Goal: Find specific page/section: Find specific page/section

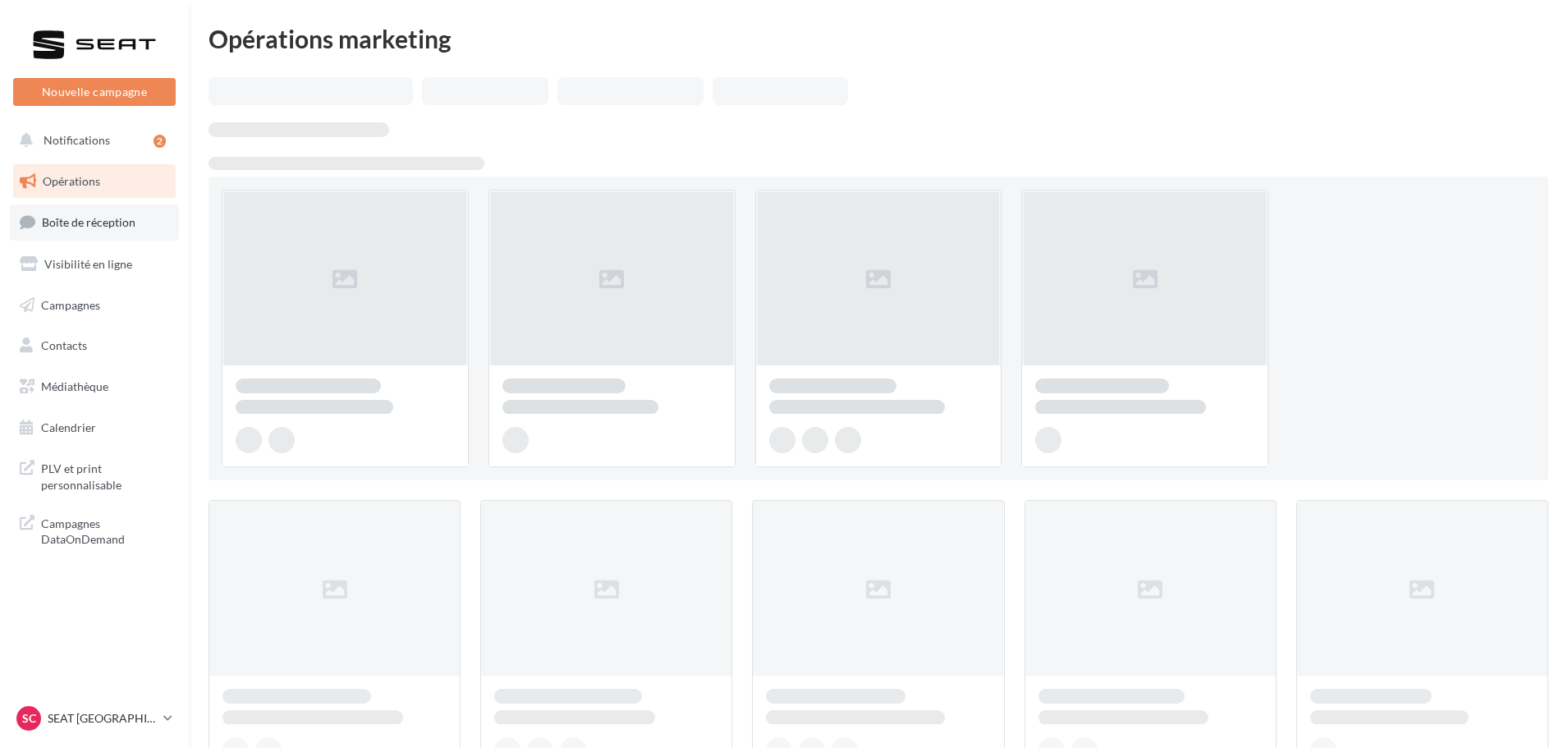
click at [84, 214] on link "Boîte de réception" at bounding box center [94, 222] width 169 height 35
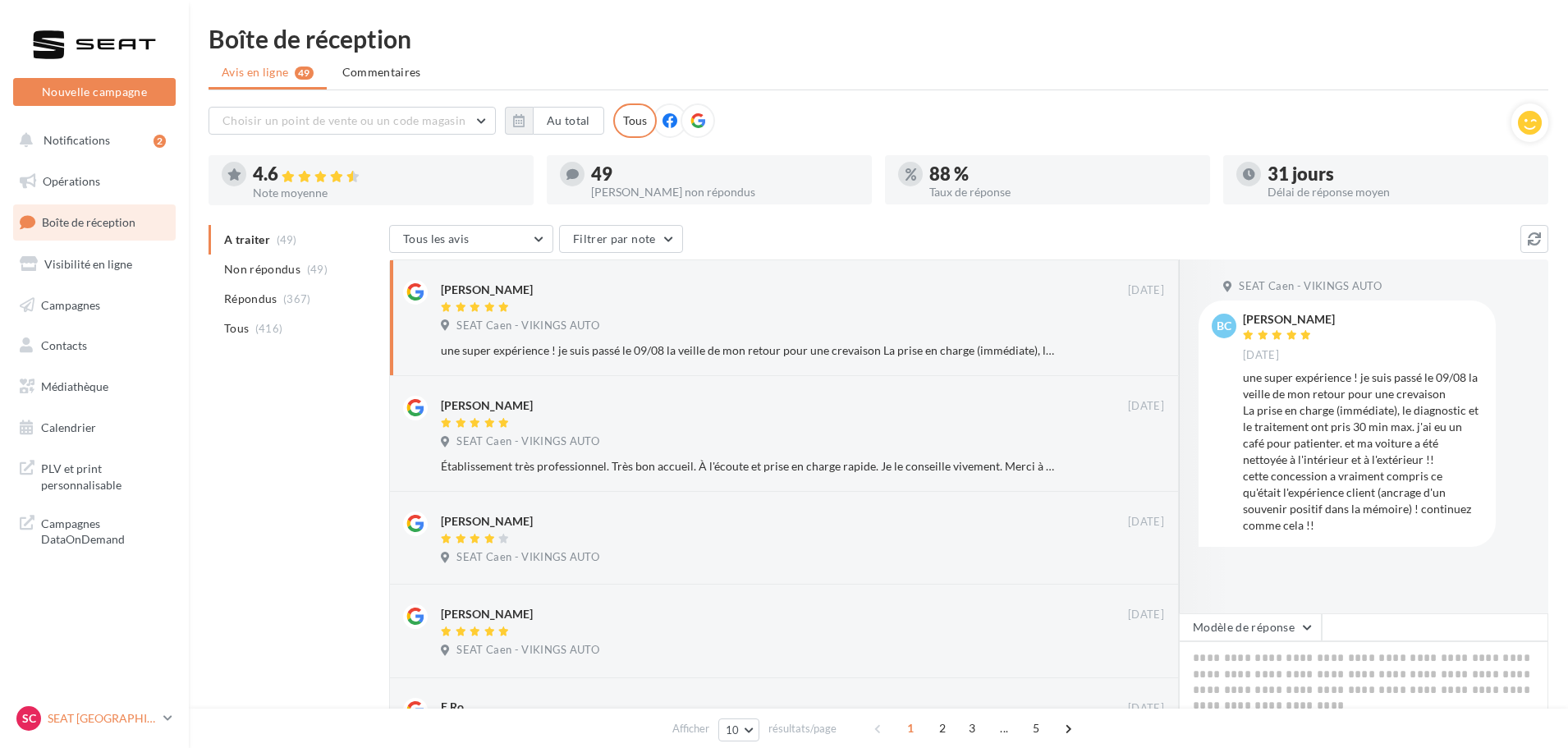
click at [121, 711] on p "SEAT [GEOGRAPHIC_DATA]" at bounding box center [101, 718] width 109 height 16
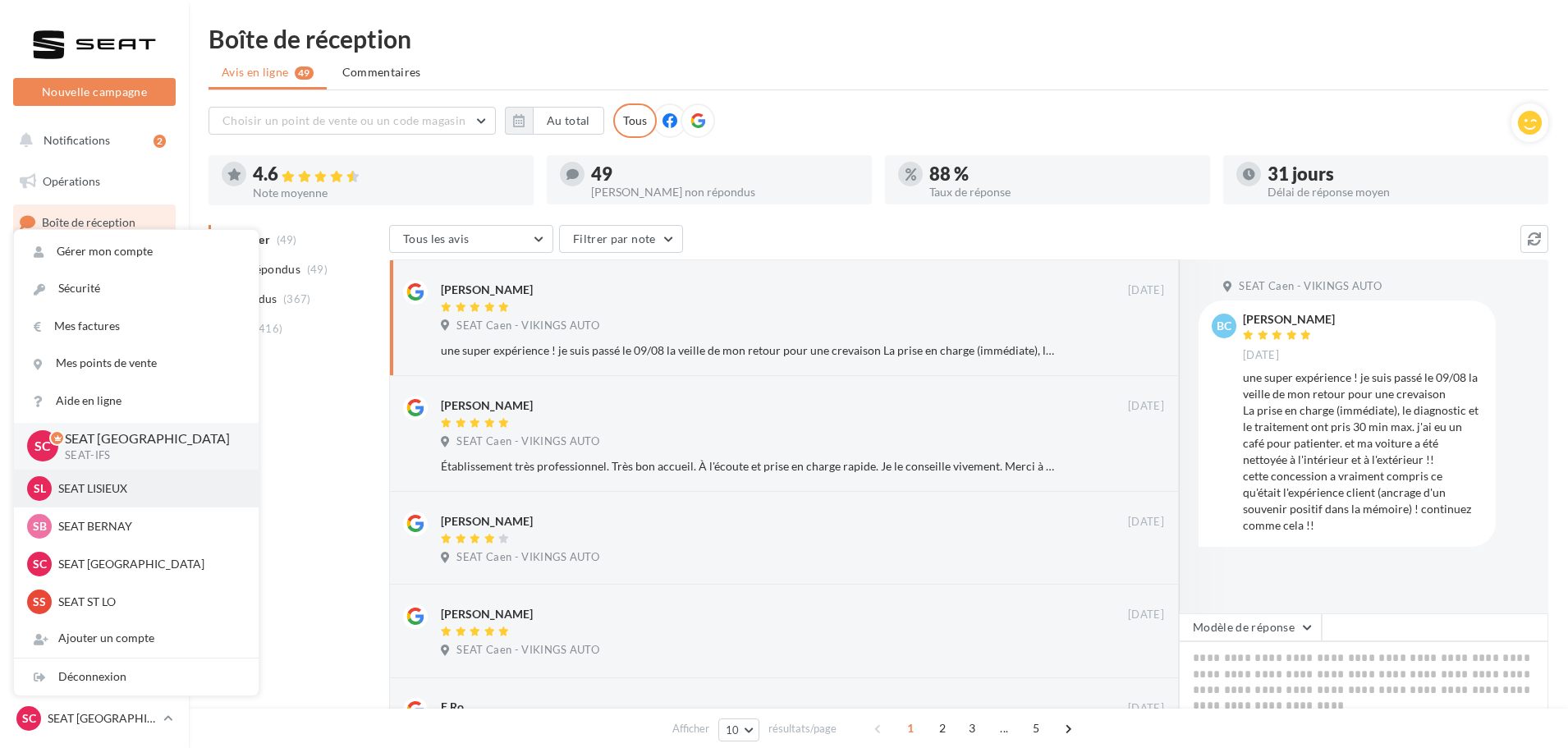
click at [109, 496] on p "SEAT LISIEUX" at bounding box center [149, 488] width 181 height 16
